Goal: Book appointment/travel/reservation

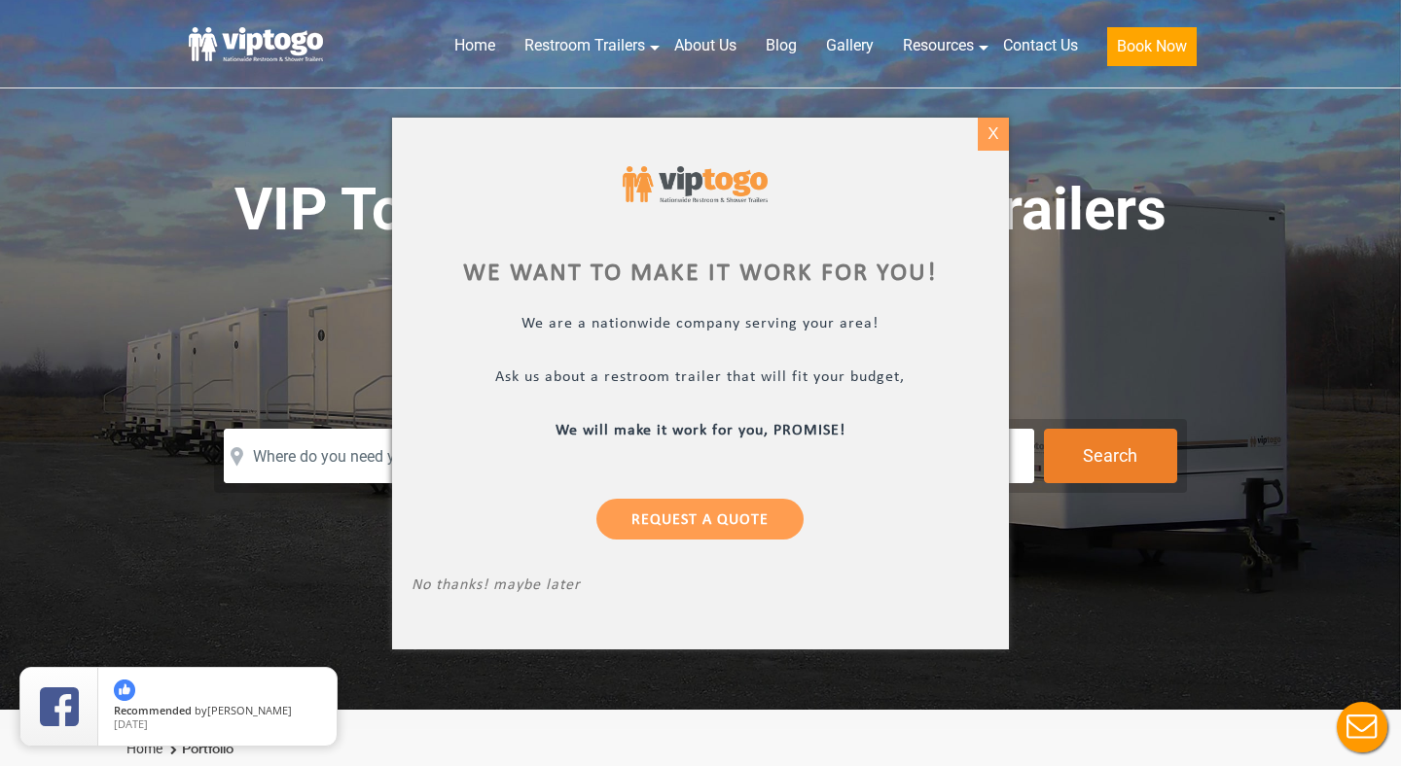
click at [994, 125] on div "X" at bounding box center [992, 134] width 30 height 33
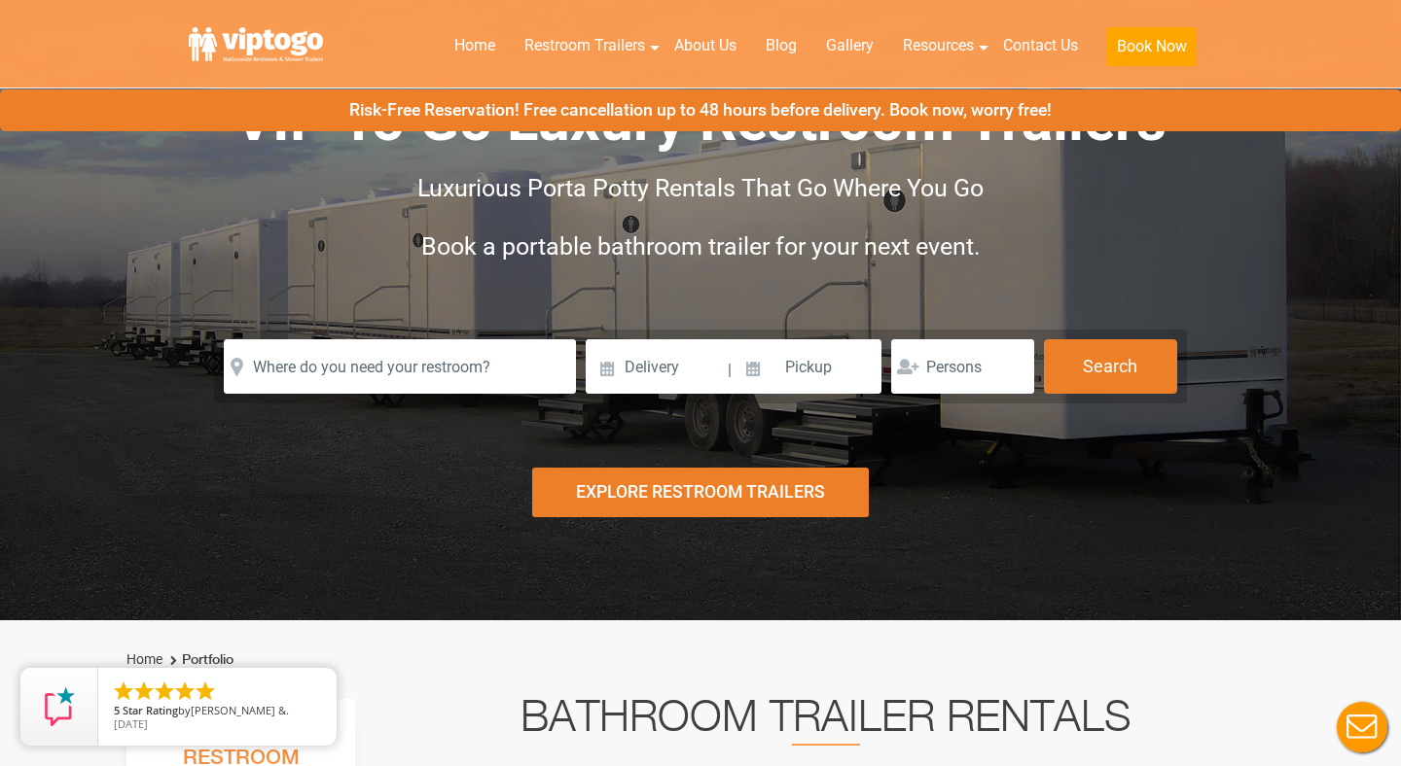
scroll to position [90, 0]
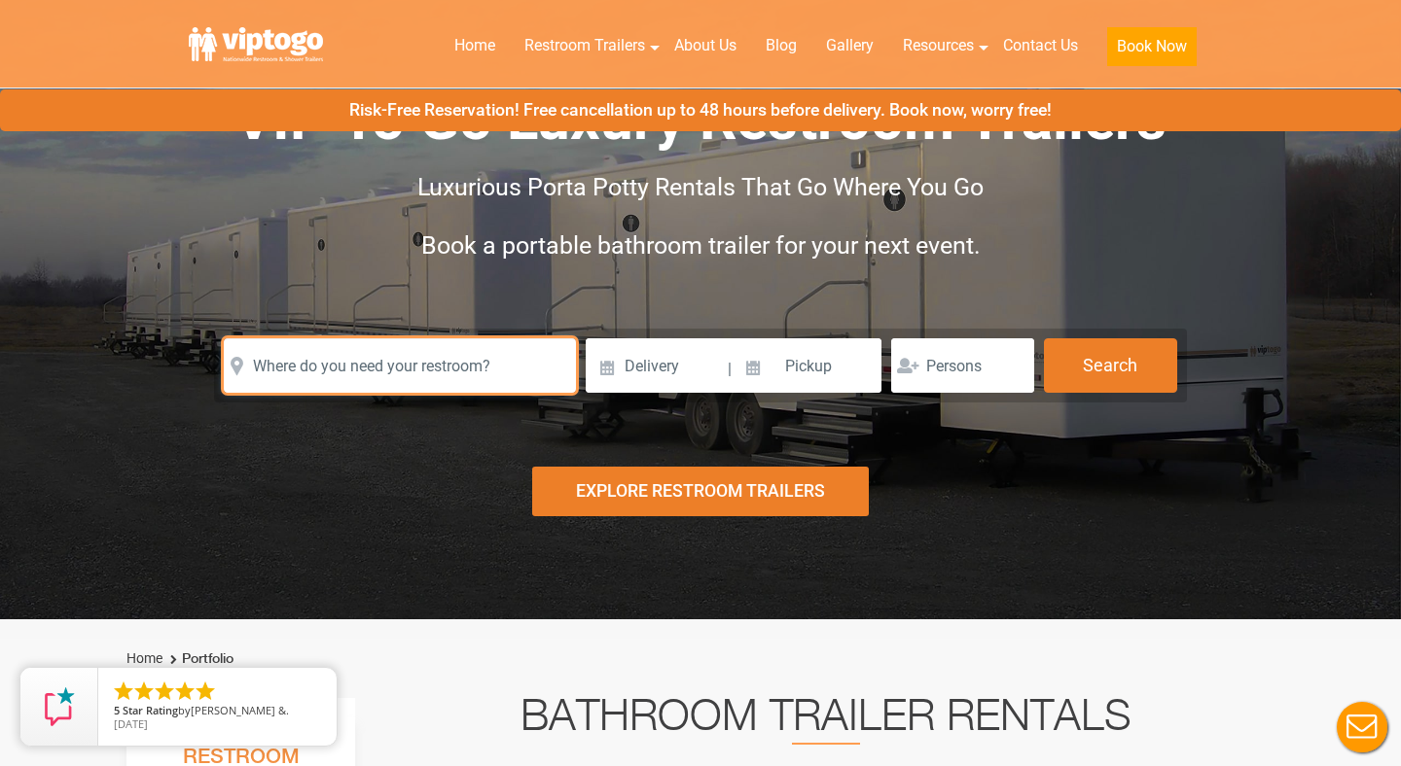
click at [455, 358] on input "text" at bounding box center [400, 365] width 352 height 54
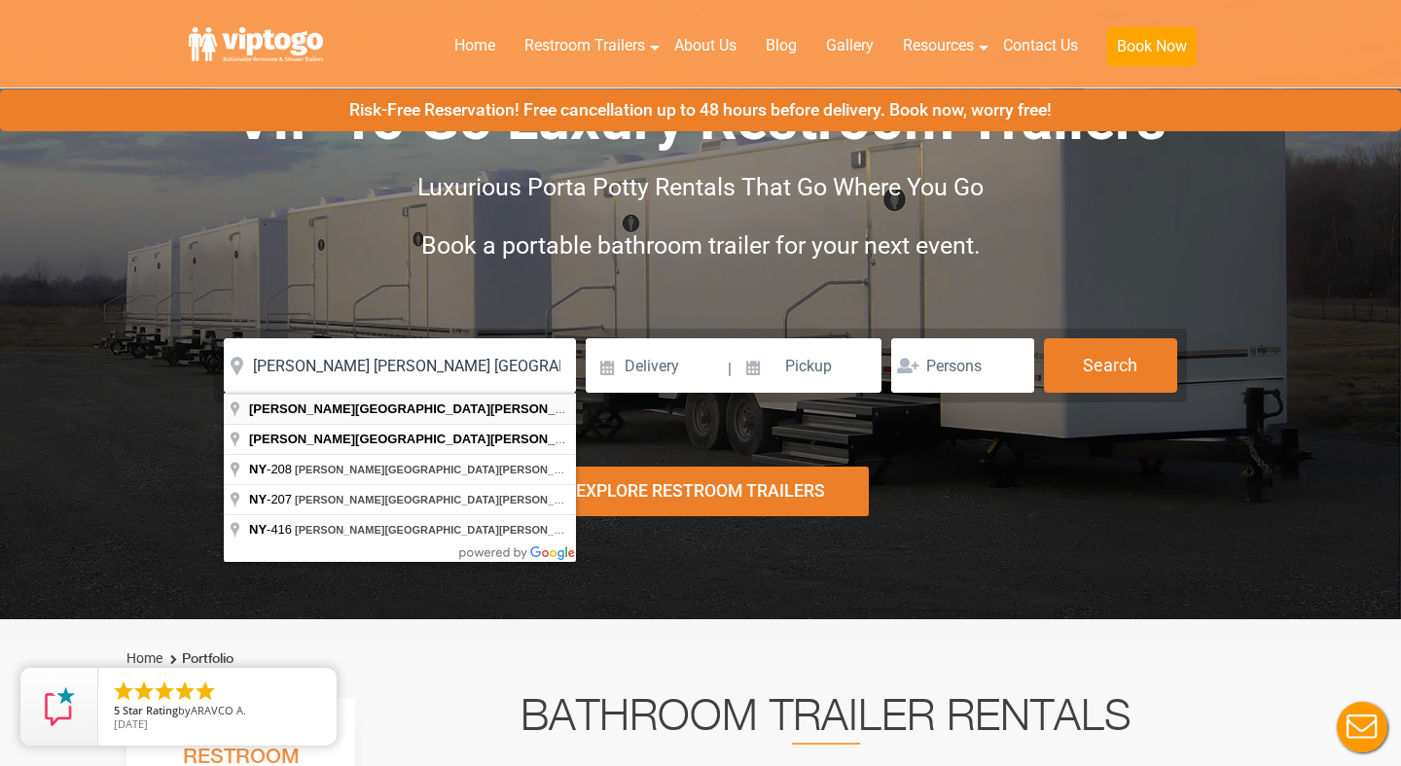
type input "Campbell Hall, Maybrook, NY, USA"
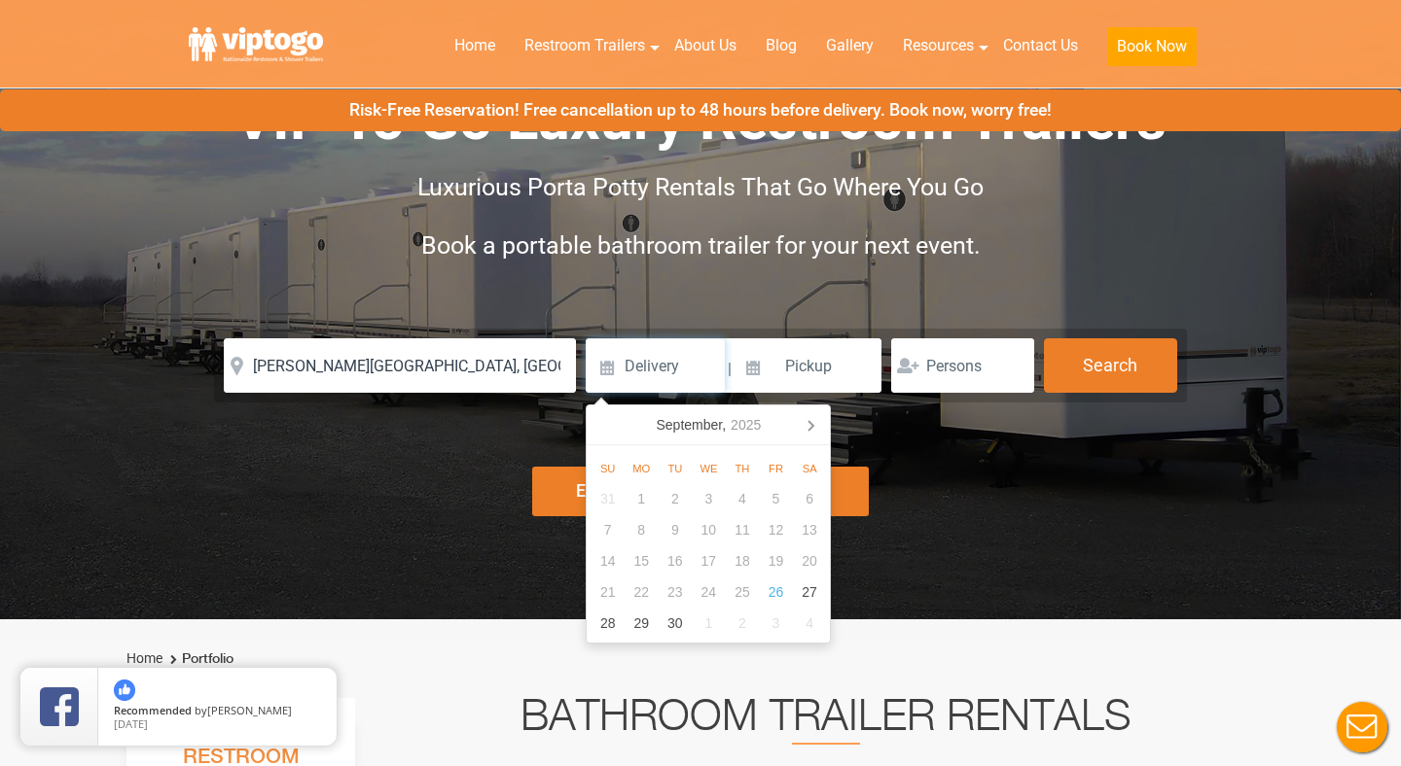
click at [652, 357] on input at bounding box center [655, 365] width 139 height 54
click at [745, 420] on icon "2025" at bounding box center [745, 424] width 30 height 23
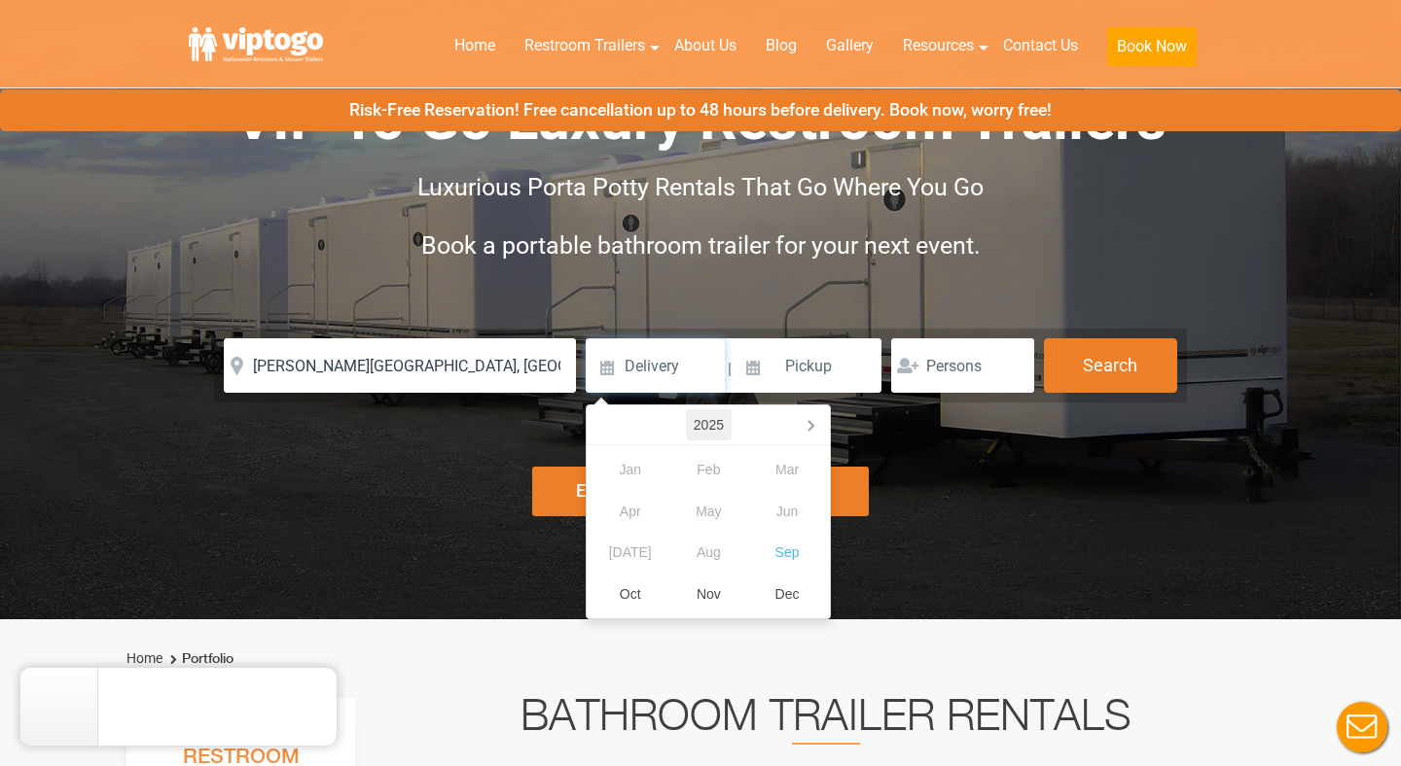
click at [703, 422] on div "2025" at bounding box center [709, 424] width 46 height 31
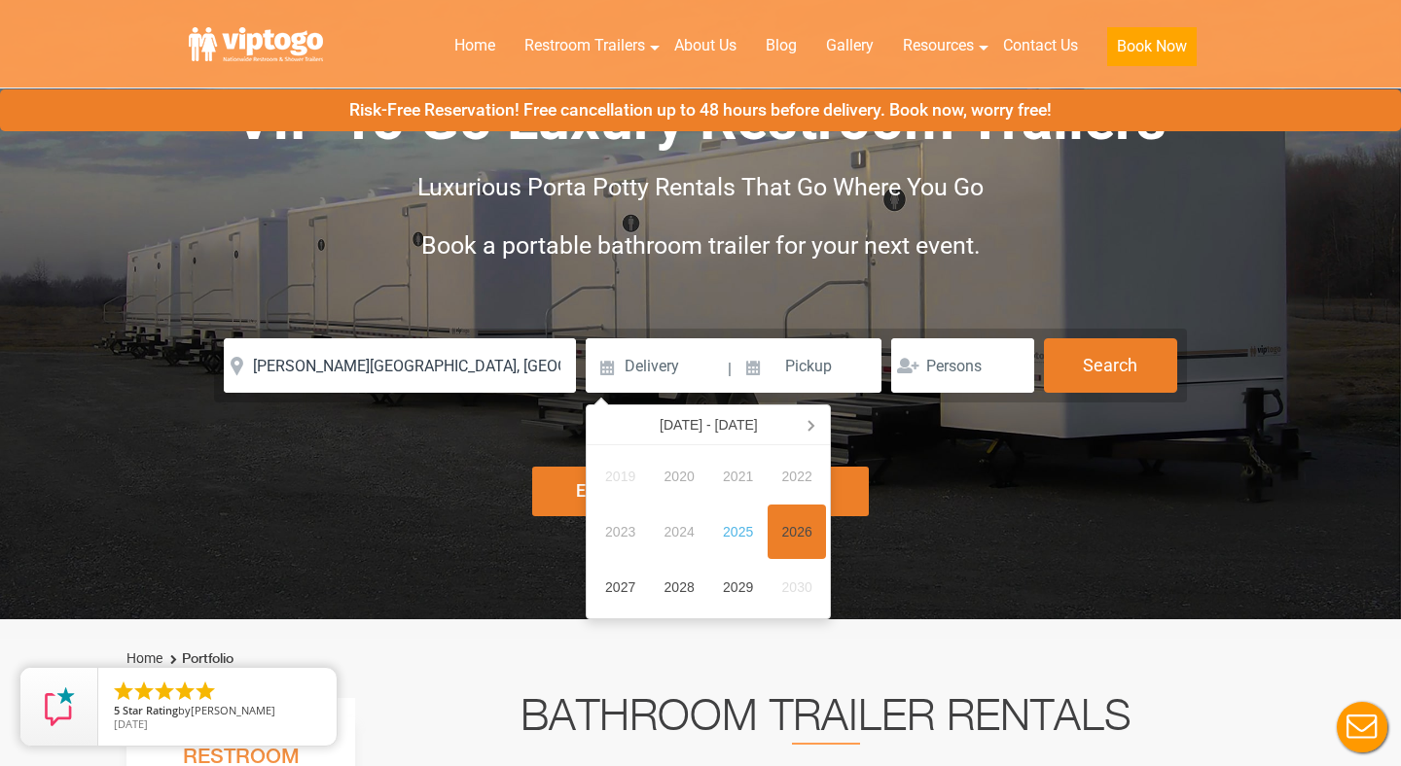
click at [795, 523] on div "2026" at bounding box center [796, 532] width 59 height 55
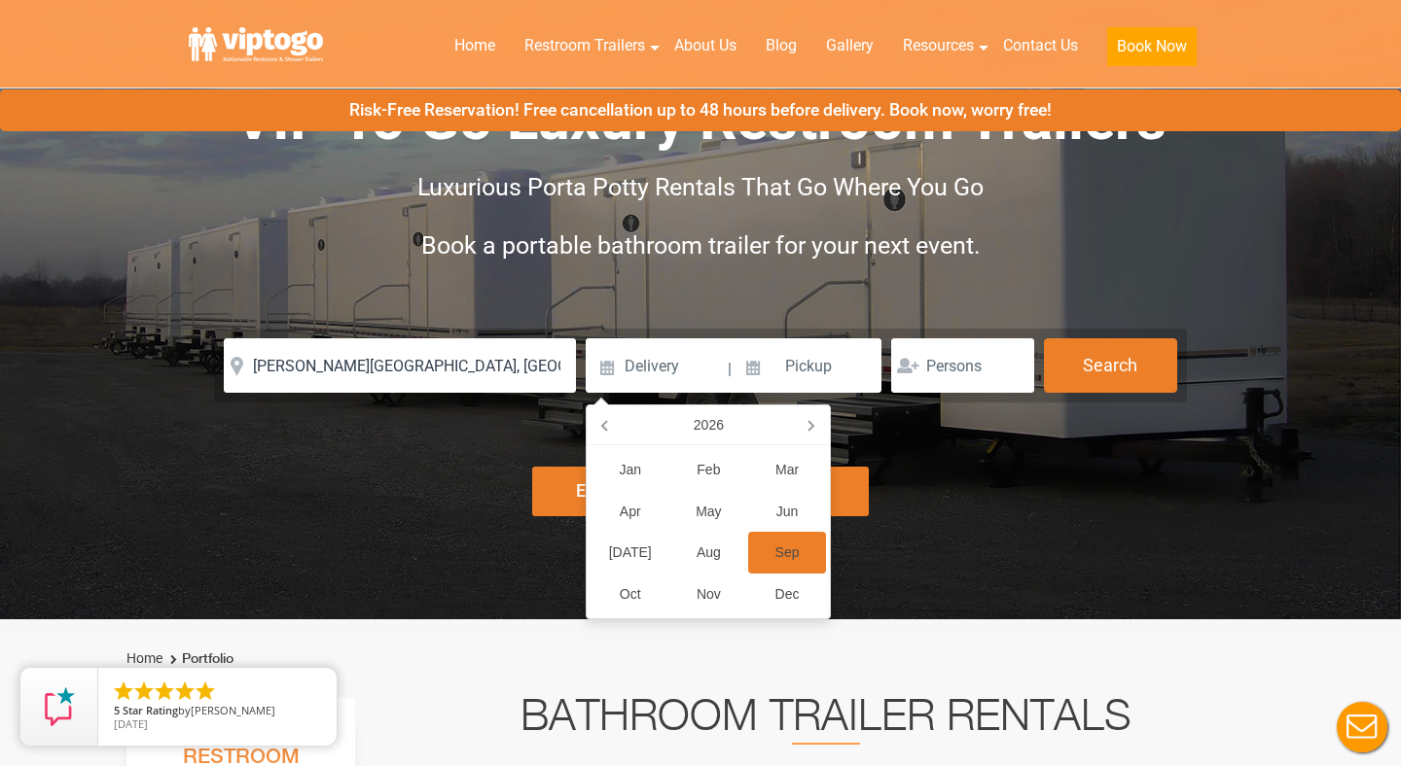
click at [785, 552] on div "Sep" at bounding box center [787, 553] width 79 height 42
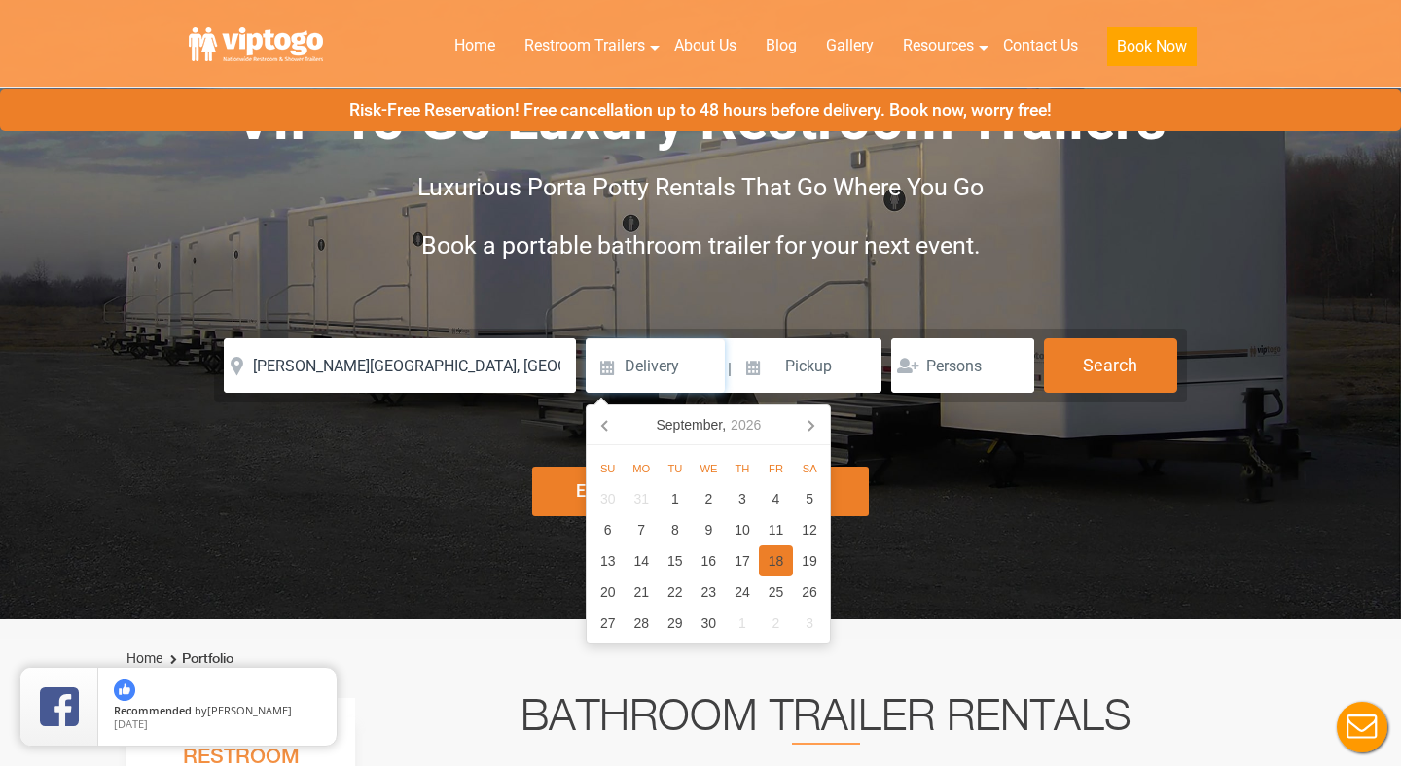
click at [785, 552] on div "18" at bounding box center [776, 561] width 34 height 31
type input "09/18/2026"
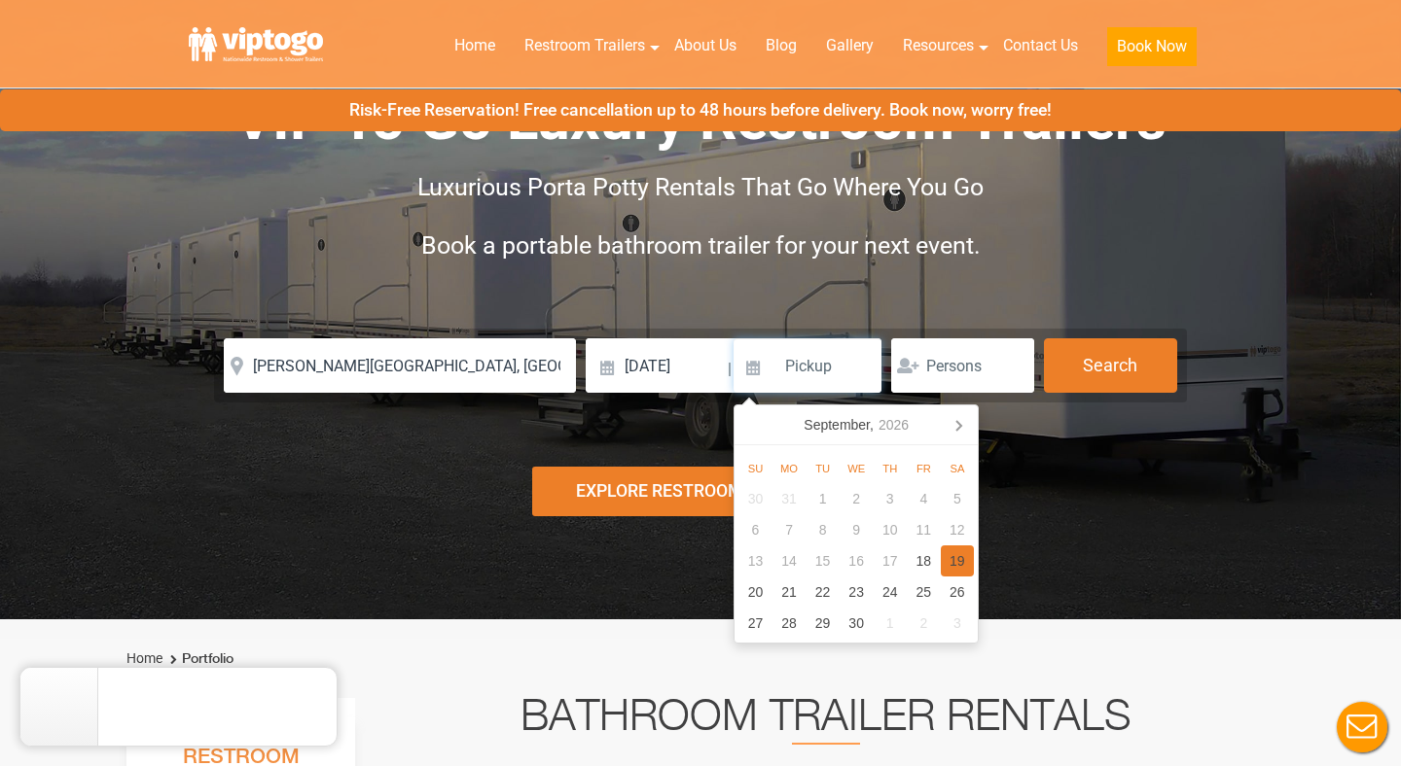
click at [954, 563] on div "19" at bounding box center [957, 561] width 34 height 31
type input "09/19/2026"
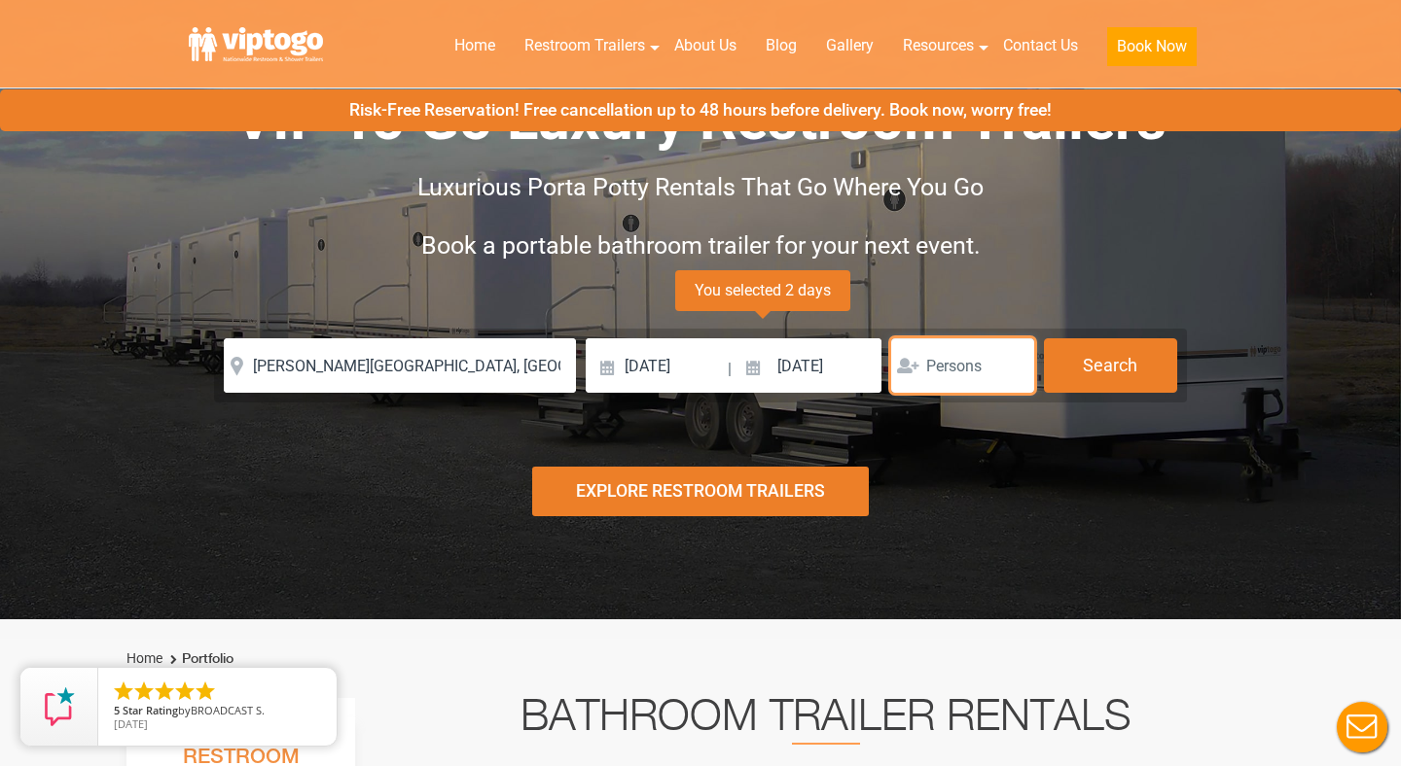
click at [953, 363] on input "number" at bounding box center [962, 365] width 143 height 54
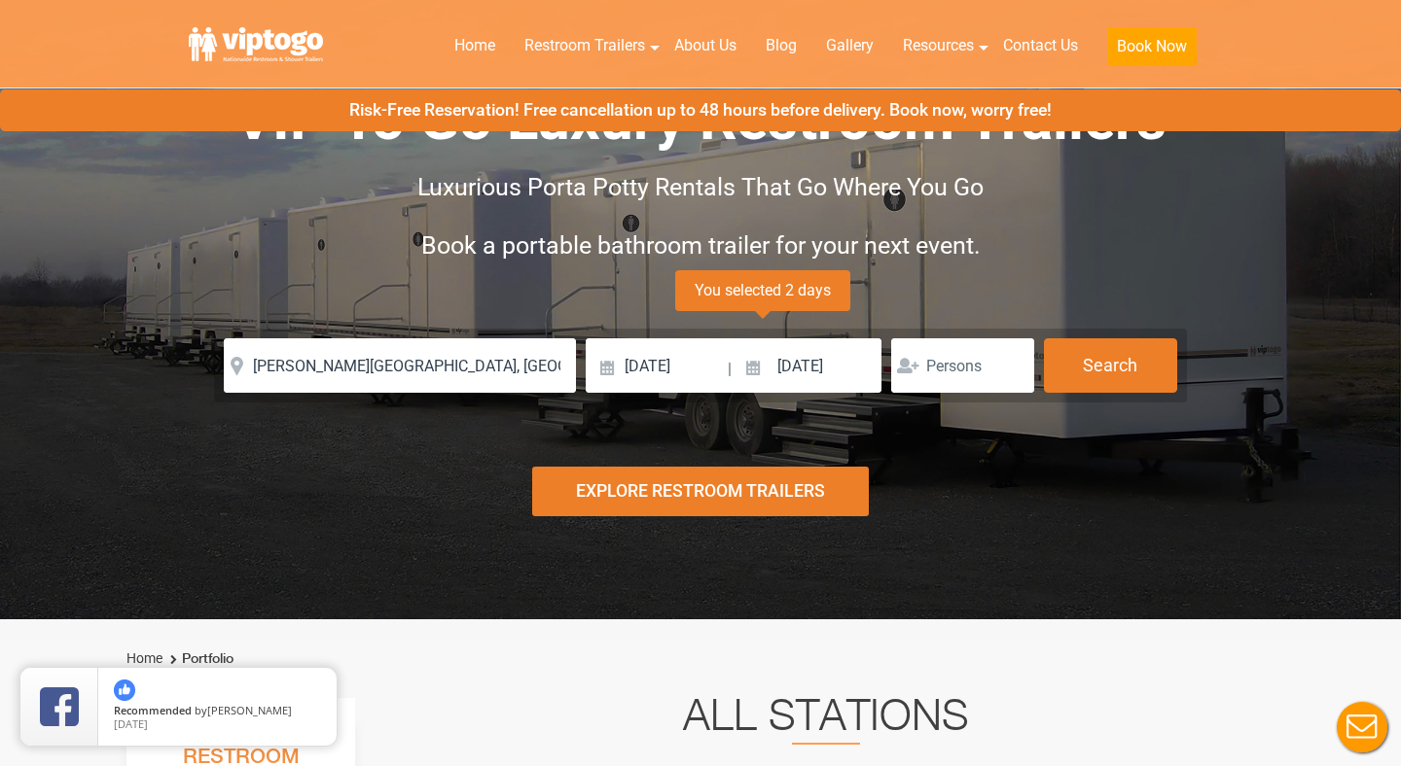
click at [894, 421] on div "Risk-Free Reservation! Free cancellation up to 48 hours before delivery. Book n…" at bounding box center [700, 265] width 1401 height 710
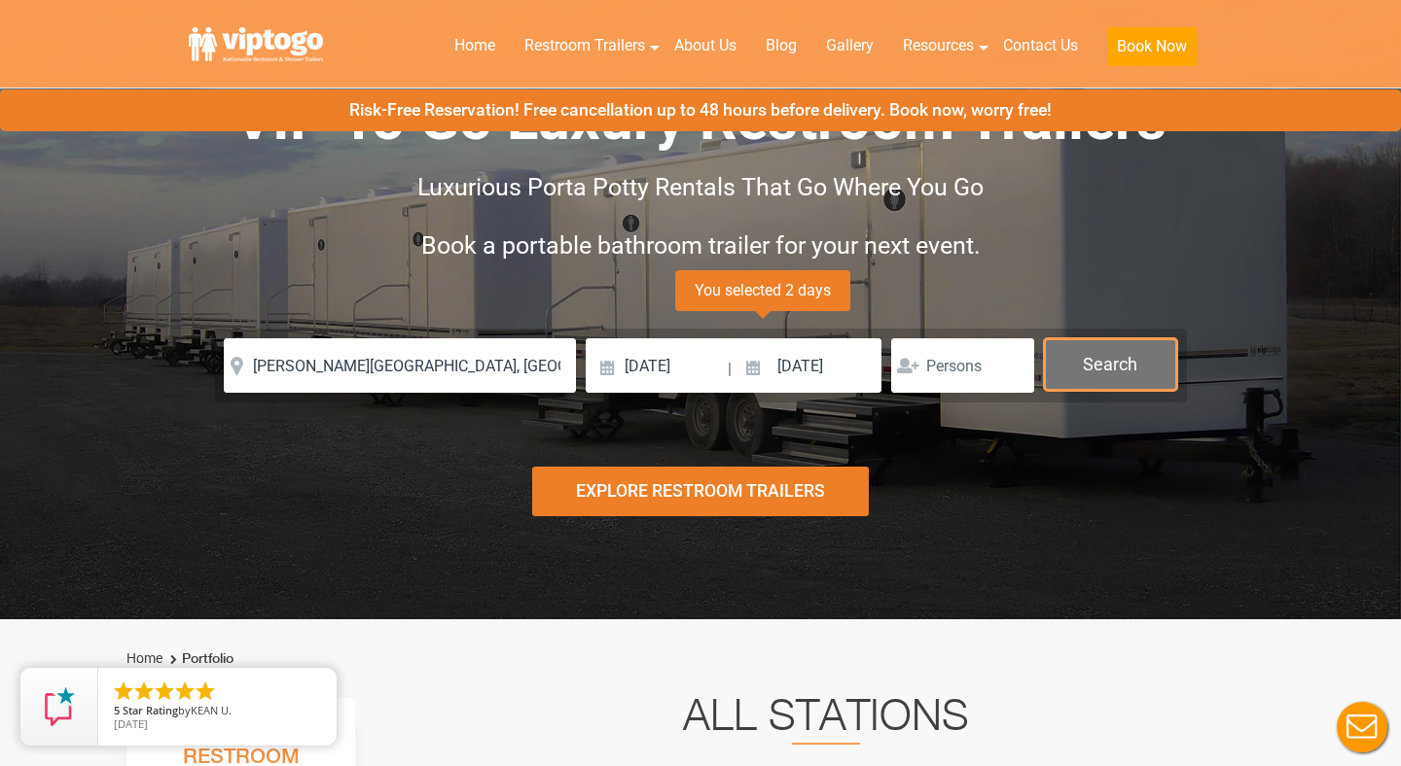
click at [1063, 377] on button "Search" at bounding box center [1110, 364] width 133 height 53
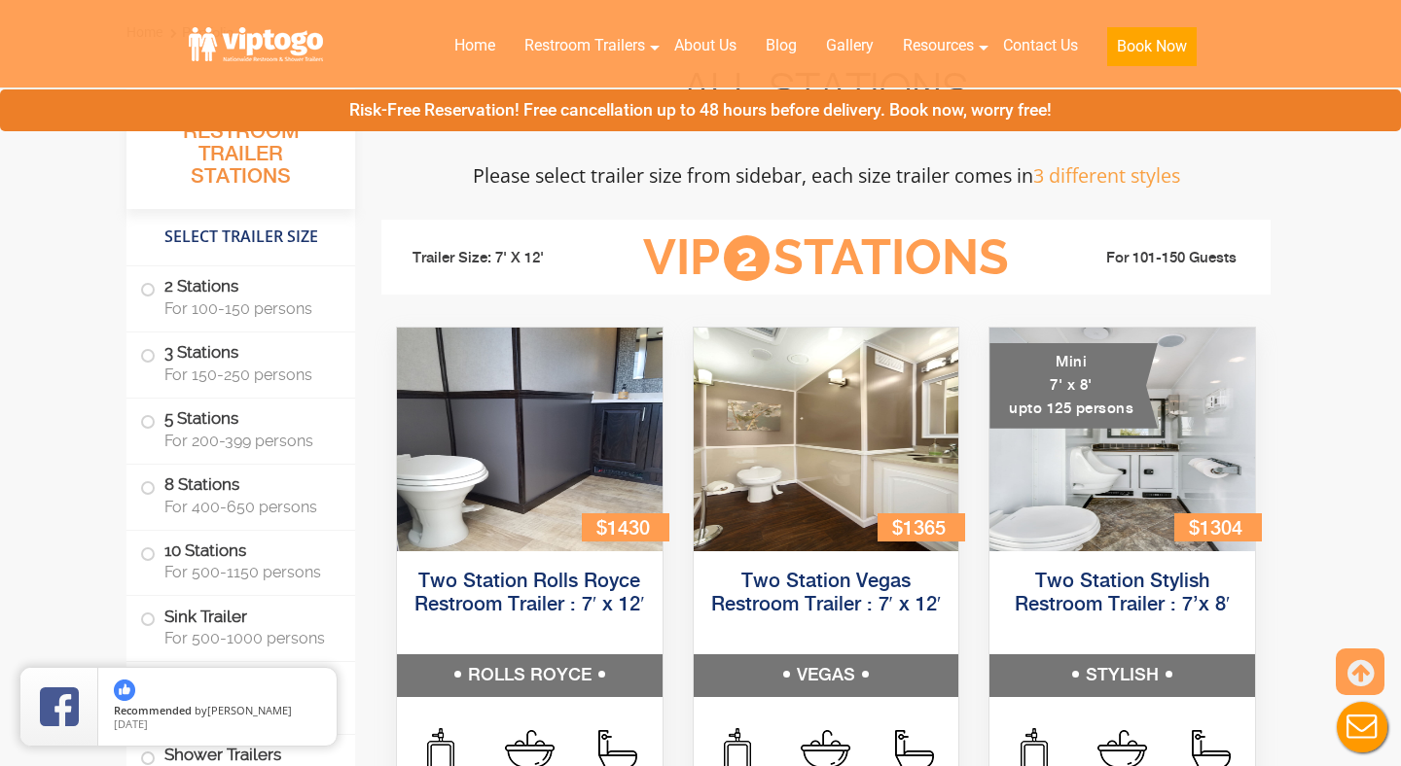
scroll to position [711, 0]
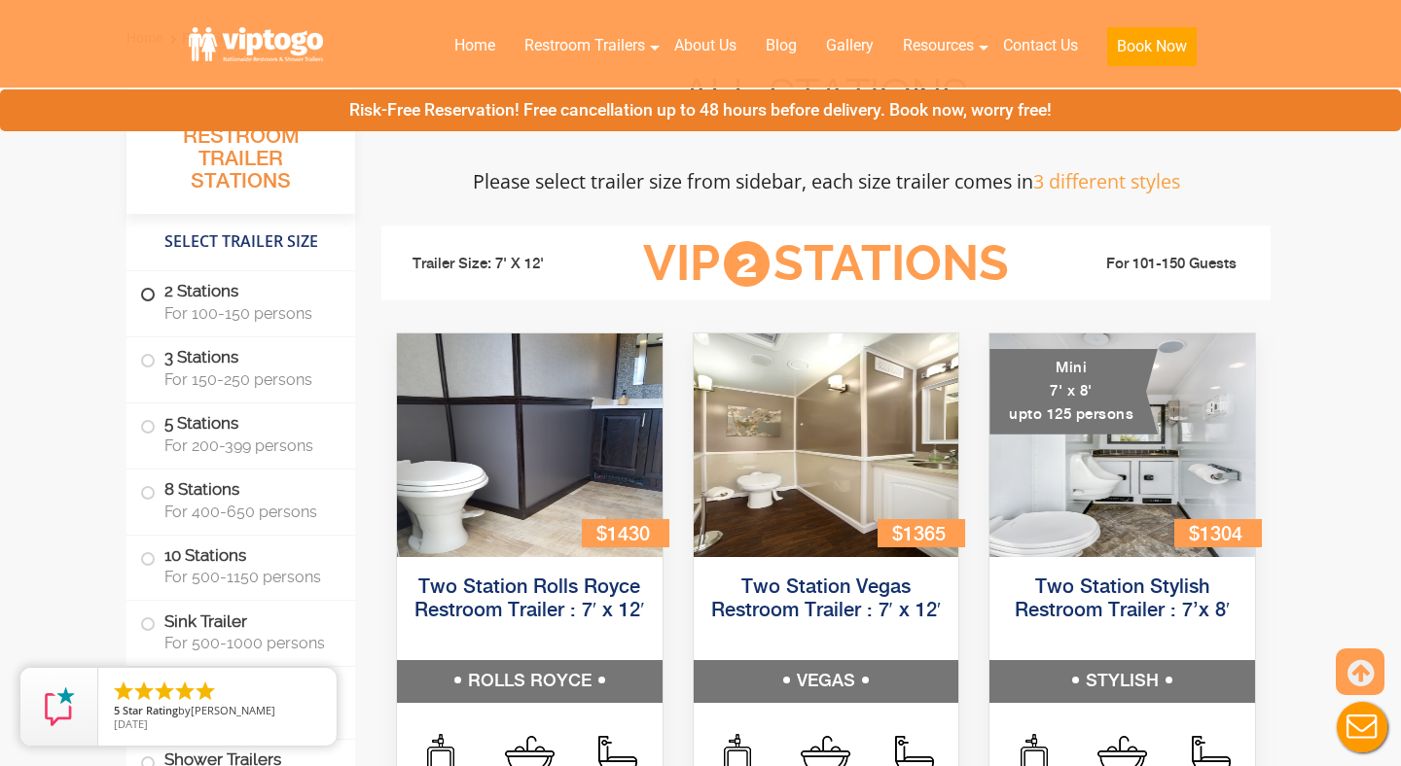
click at [229, 302] on label "2 Stations For 100-150 persons" at bounding box center [240, 301] width 201 height 60
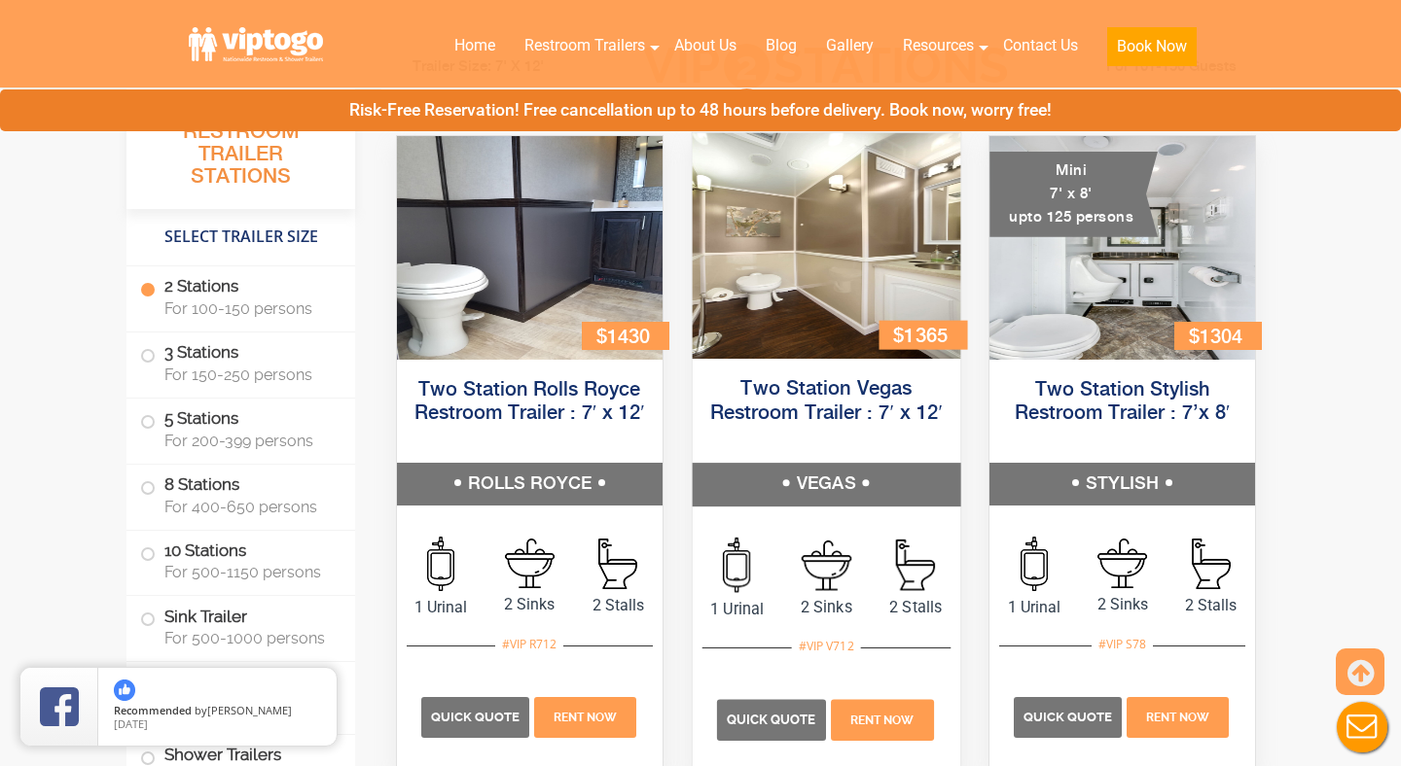
scroll to position [899, 0]
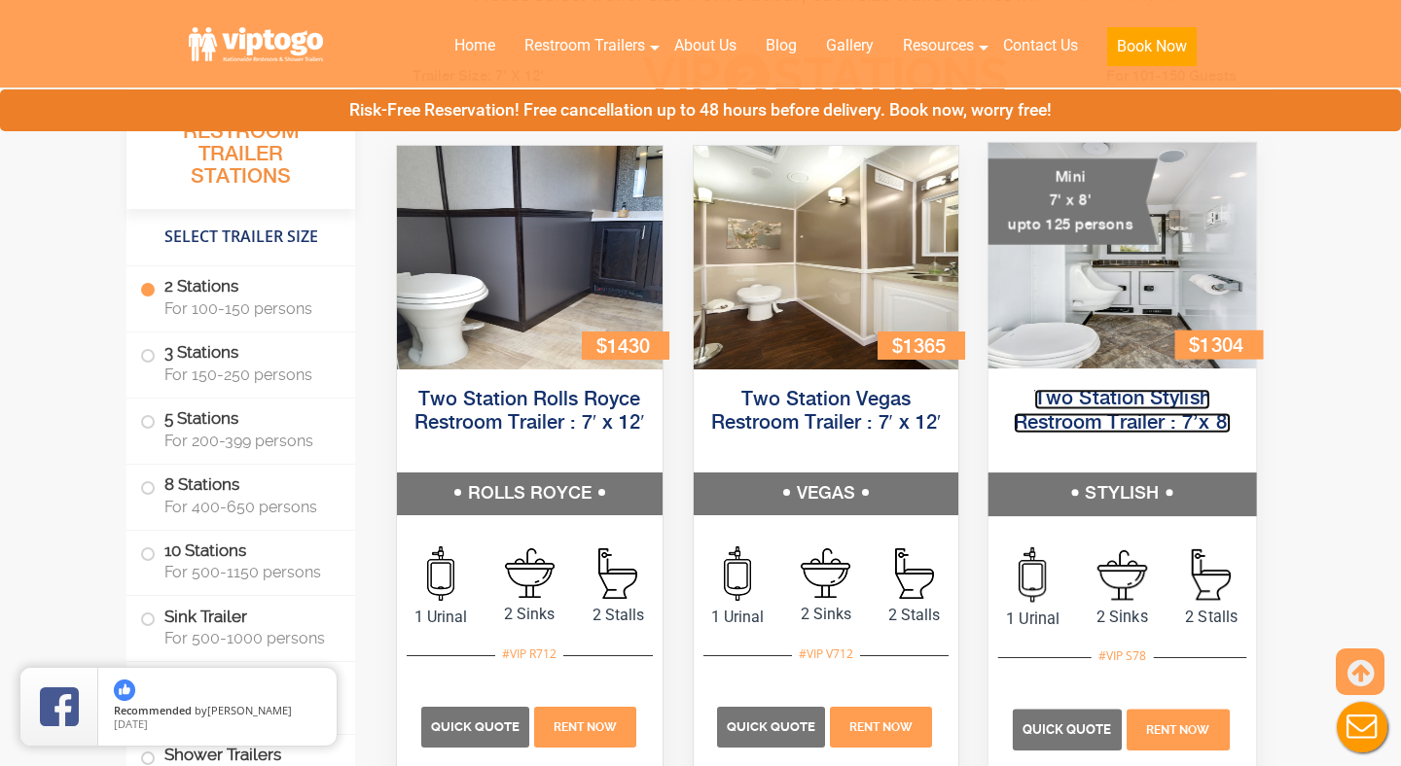
click at [1170, 398] on link "Two Station Stylish Restroom Trailer : 7’x 8′" at bounding box center [1122, 411] width 218 height 44
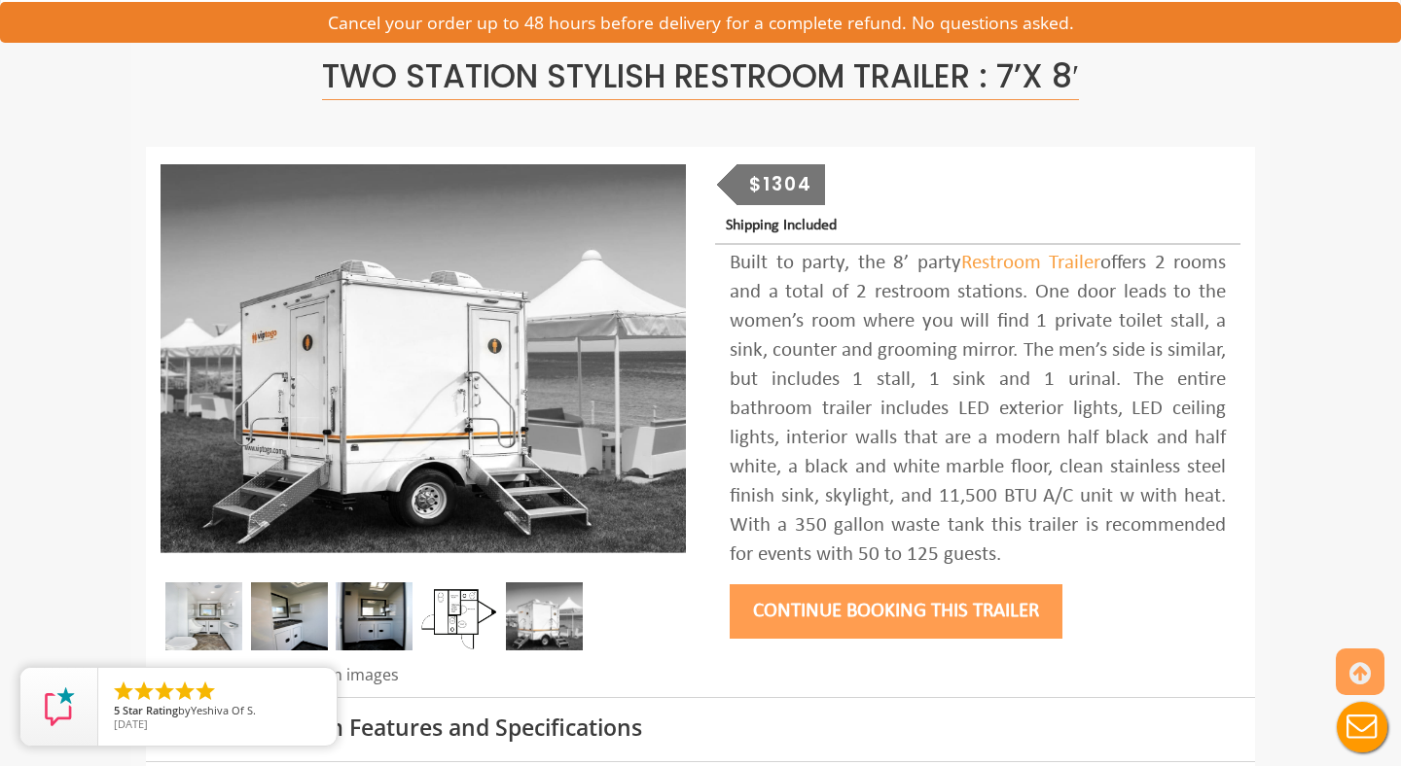
scroll to position [156, 0]
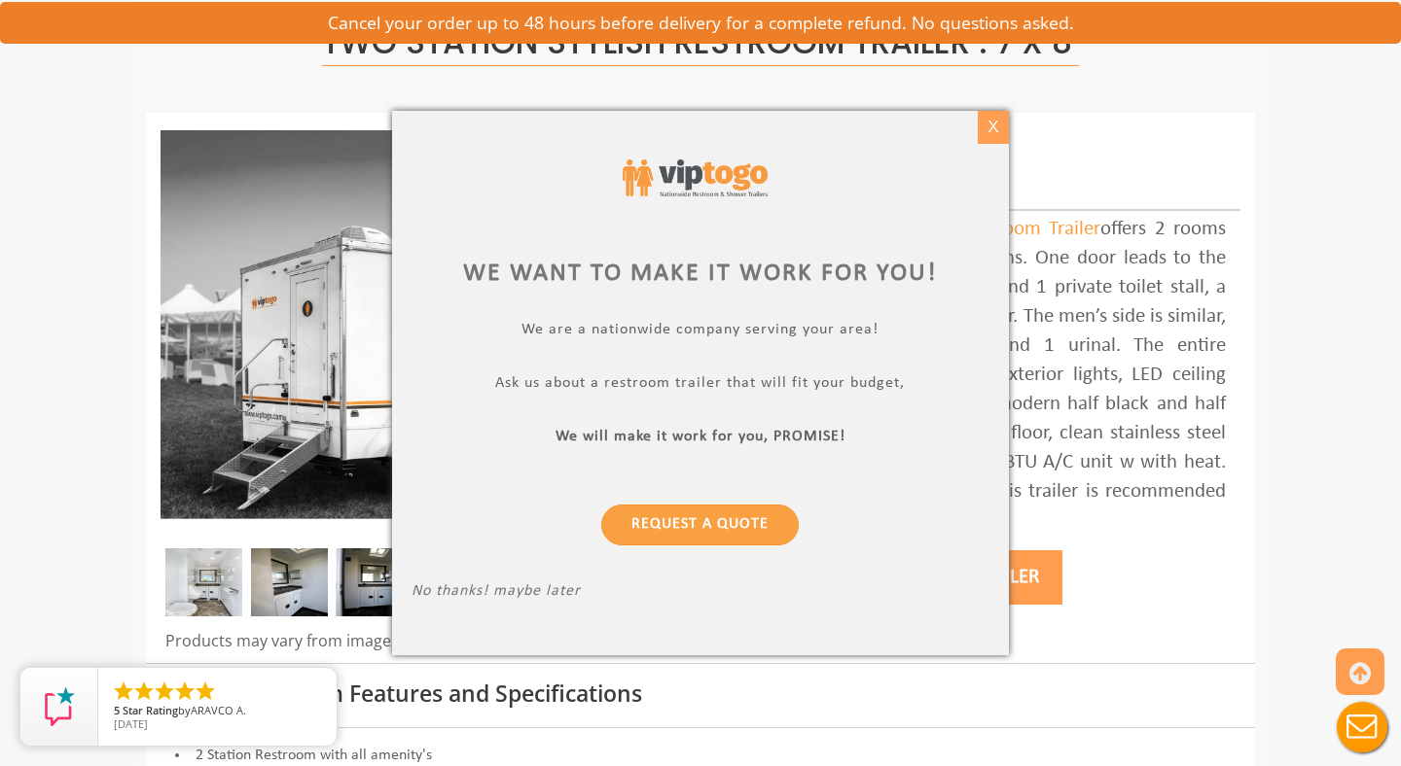
click at [986, 136] on div "X" at bounding box center [992, 127] width 30 height 33
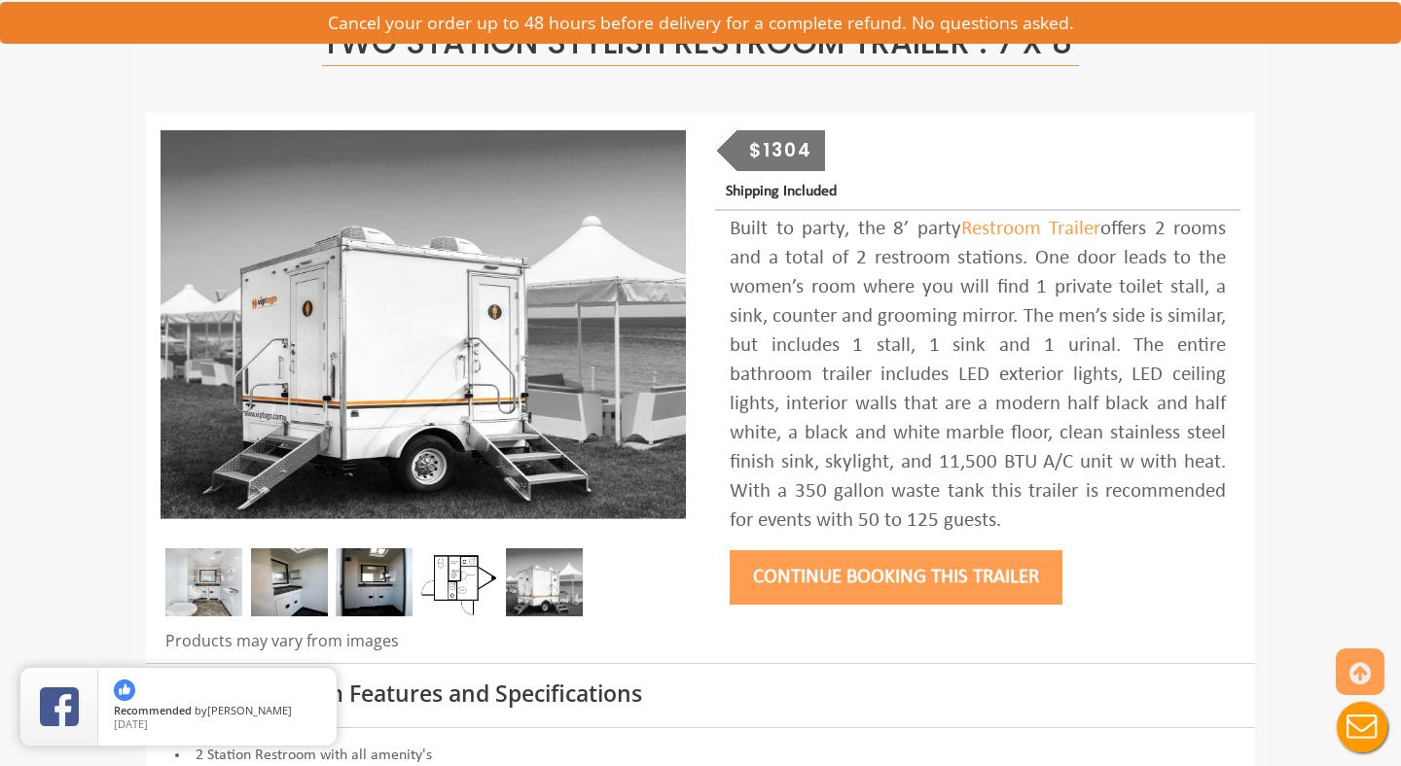
click at [298, 572] on img at bounding box center [289, 583] width 77 height 68
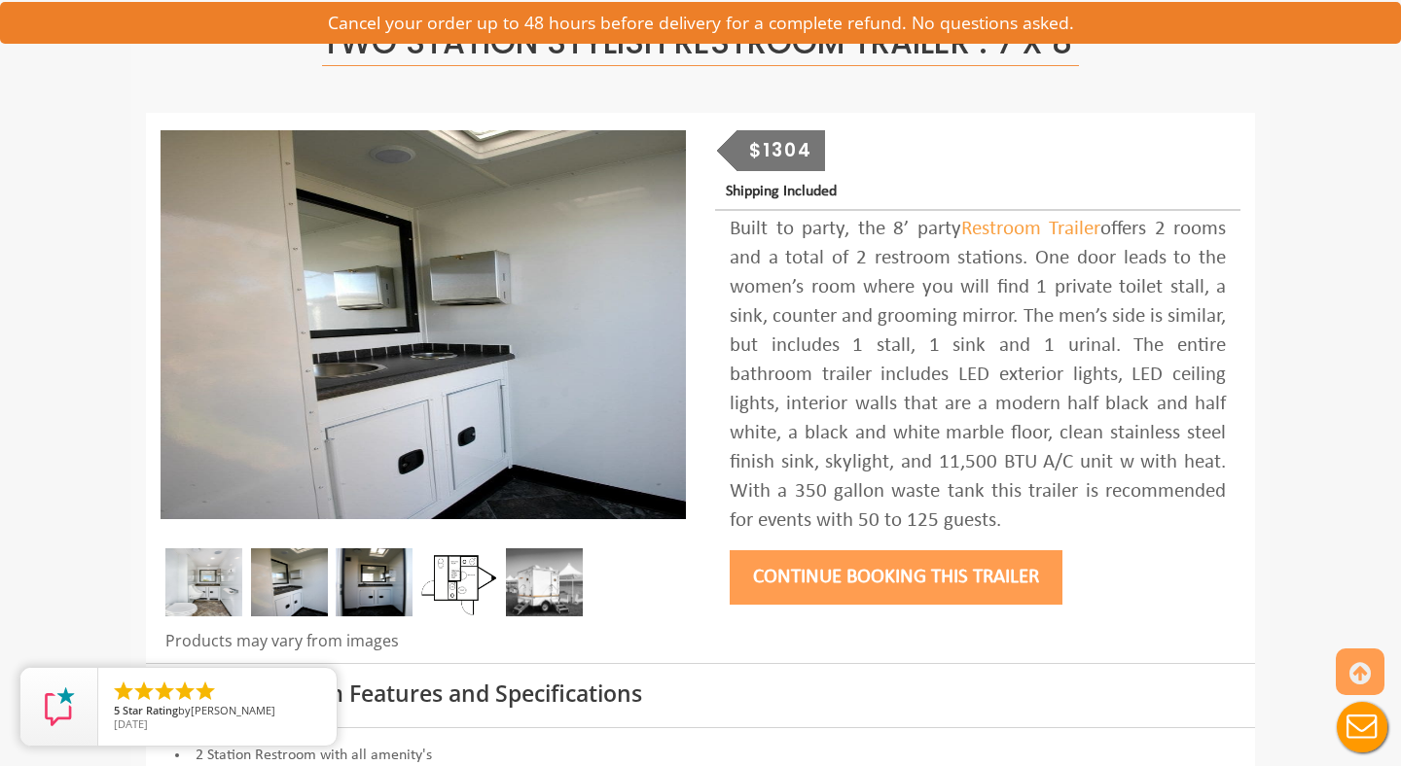
click at [382, 576] on img at bounding box center [374, 583] width 77 height 68
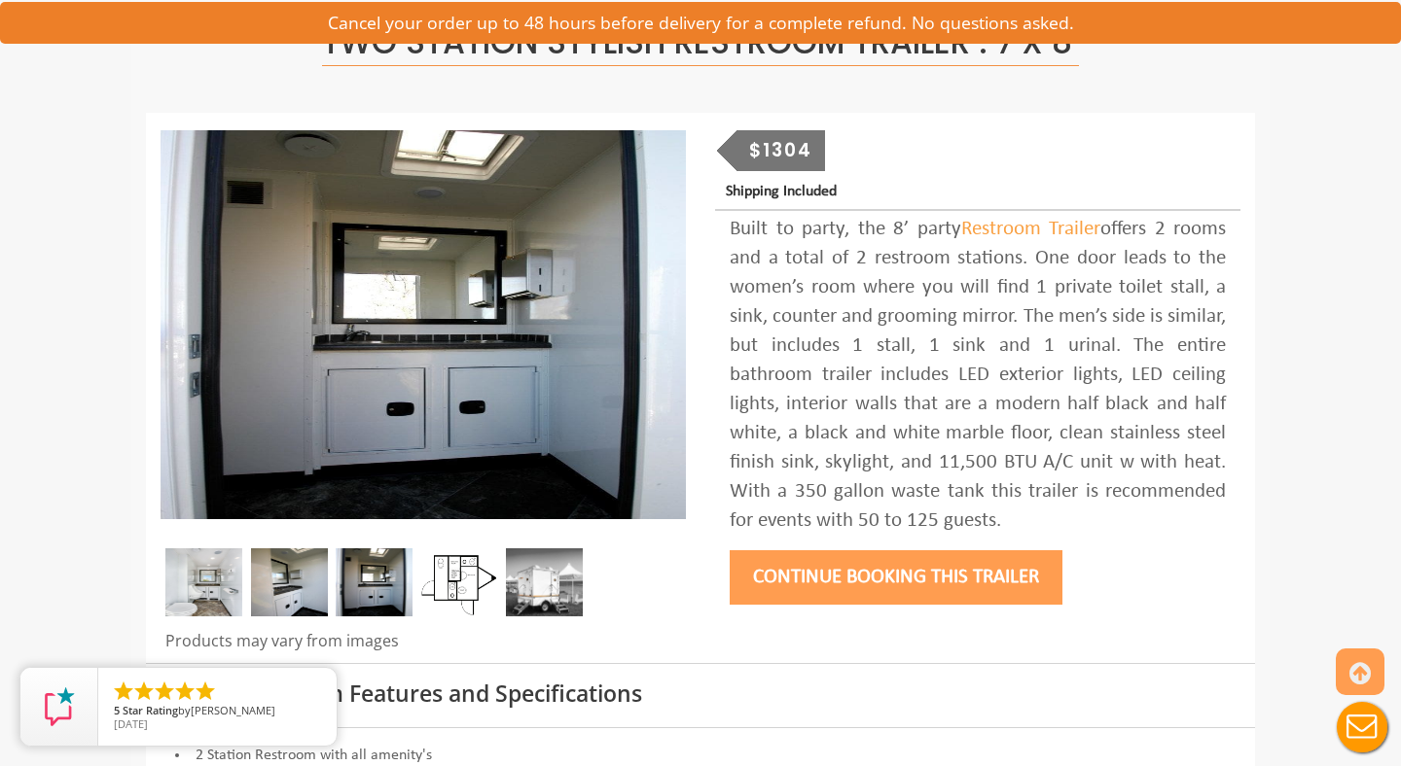
click at [439, 581] on img at bounding box center [459, 583] width 77 height 68
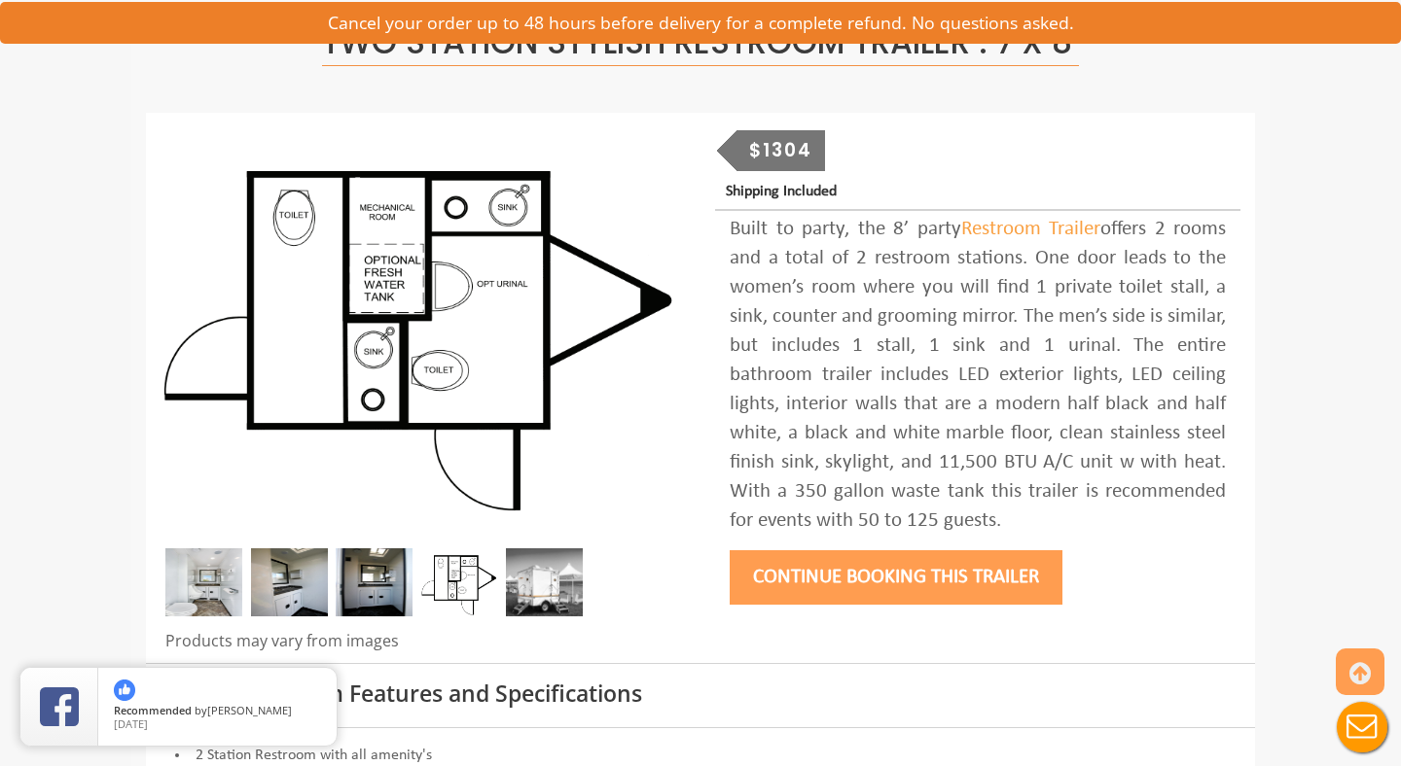
click at [527, 588] on img at bounding box center [544, 583] width 77 height 68
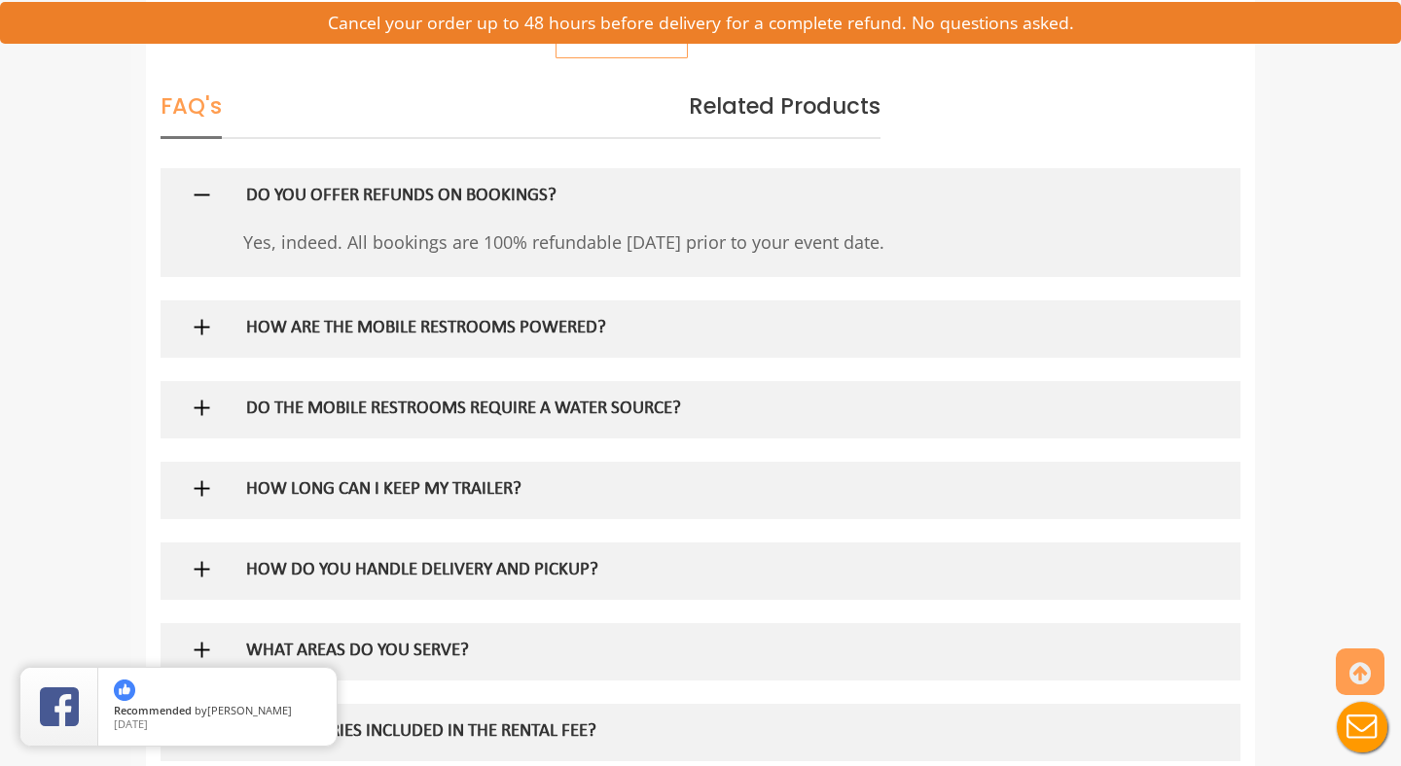
scroll to position [1094, 0]
click at [450, 343] on div "HOW ARE THE MOBILE RESTROOMS POWERED?" at bounding box center [668, 328] width 875 height 56
click at [442, 331] on h5 "HOW ARE THE MOBILE RESTROOMS POWERED?" at bounding box center [669, 328] width 846 height 20
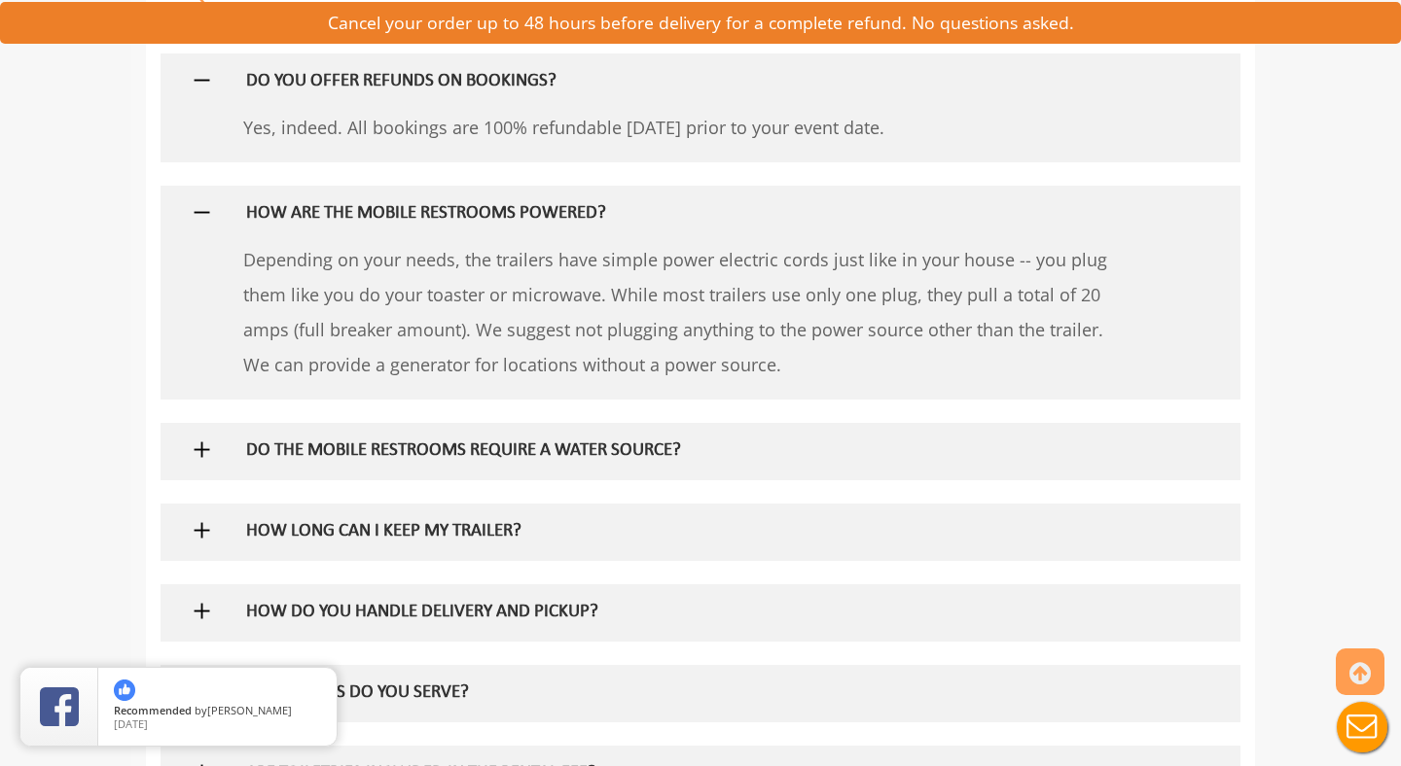
scroll to position [1209, 0]
